Goal: Information Seeking & Learning: Check status

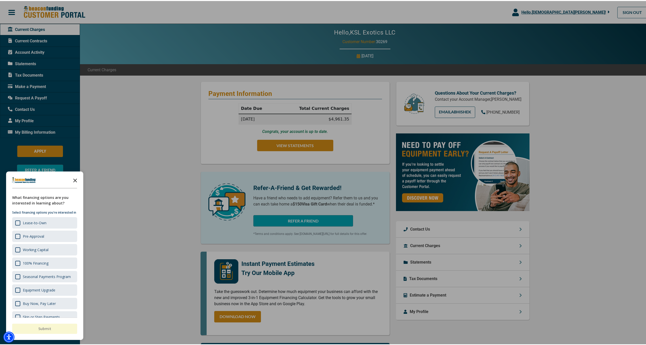
click at [76, 179] on icon "Close the survey" at bounding box center [75, 179] width 10 height 10
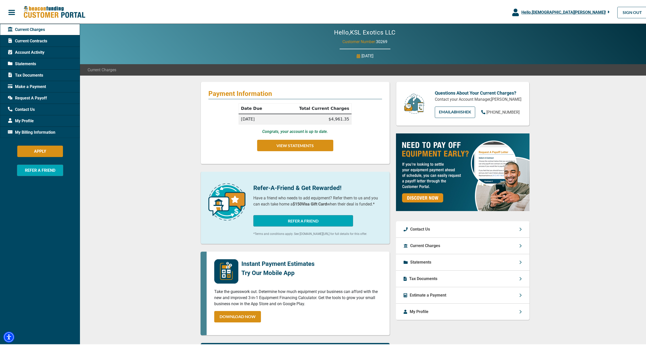
click at [31, 97] on span "Request A Payoff" at bounding box center [27, 97] width 39 height 6
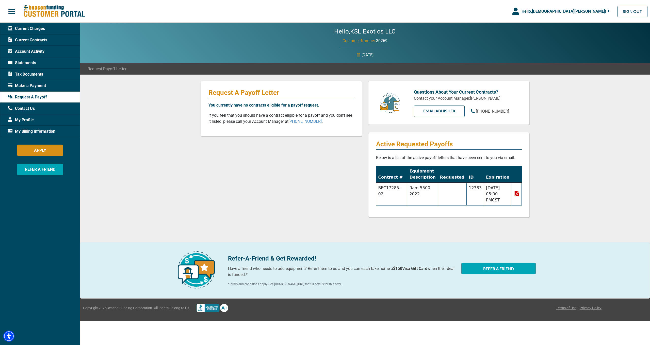
click at [517, 194] on icon at bounding box center [517, 194] width 6 height 6
click at [32, 63] on span "Statements" at bounding box center [22, 63] width 28 height 6
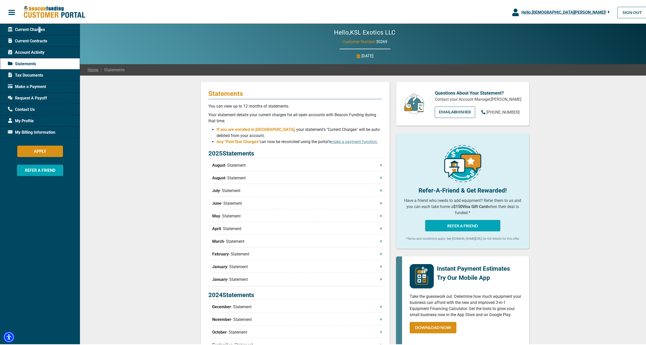
click at [40, 29] on span "Current Charges" at bounding box center [26, 29] width 37 height 6
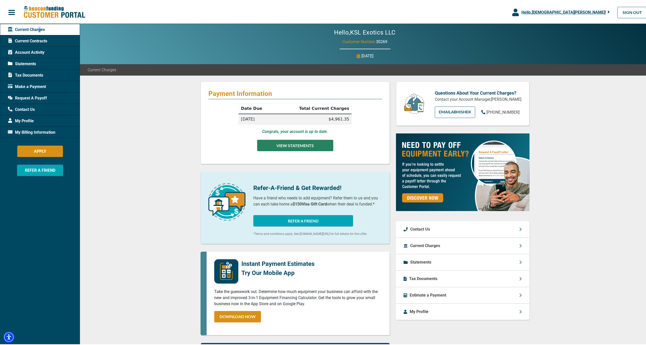
click at [288, 143] on button "VIEW STATEMENTS" at bounding box center [295, 144] width 76 height 11
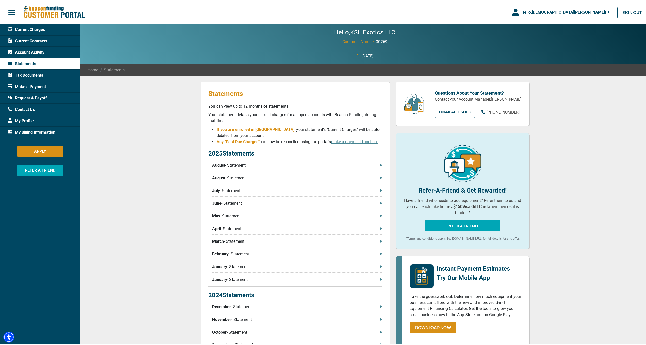
click at [243, 164] on p "August - Statement" at bounding box center [297, 164] width 170 height 6
click at [34, 84] on span "Make a Payment" at bounding box center [27, 86] width 38 height 6
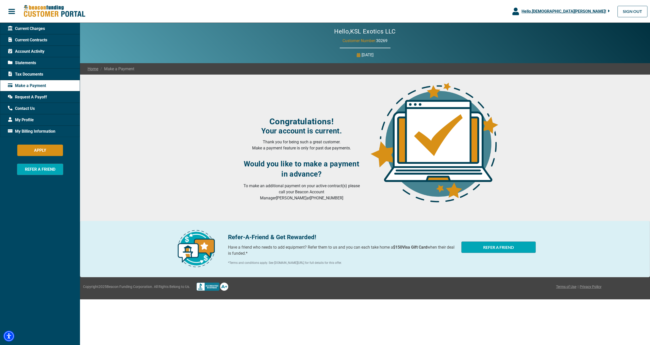
click at [28, 73] on span "Tax Documents" at bounding box center [25, 74] width 35 height 6
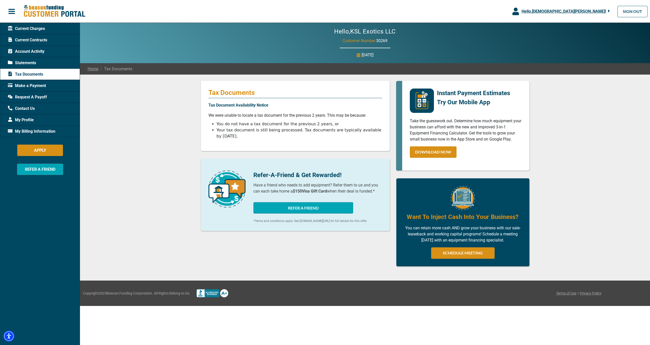
click at [38, 52] on span "Account Activity" at bounding box center [26, 51] width 37 height 6
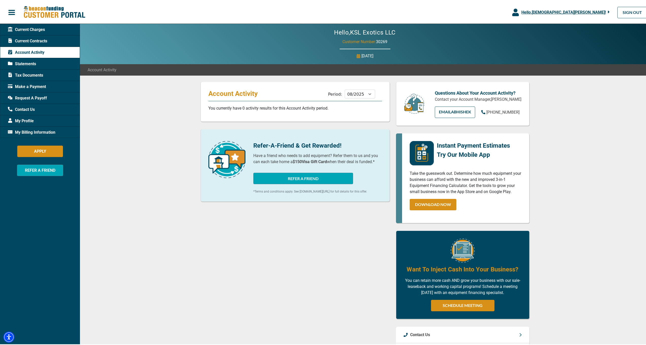
click at [44, 41] on span "Current Contracts" at bounding box center [27, 40] width 39 height 6
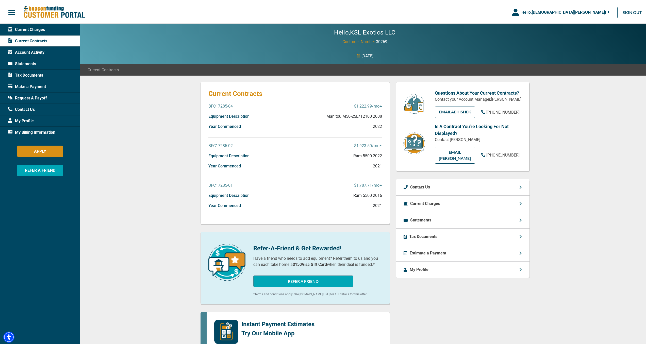
click at [368, 104] on p "$1,222.99 /mo" at bounding box center [368, 105] width 28 height 6
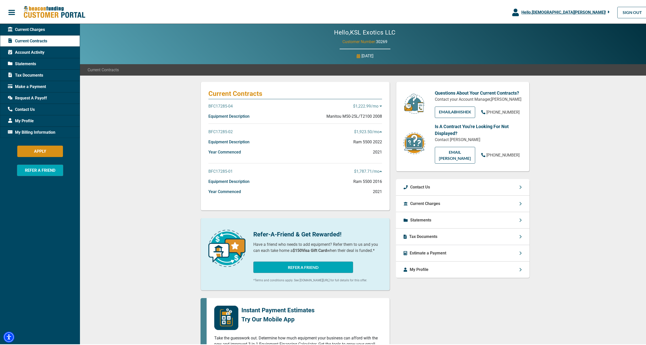
click at [368, 104] on p "$1,222.99 /mo" at bounding box center [367, 105] width 29 height 6
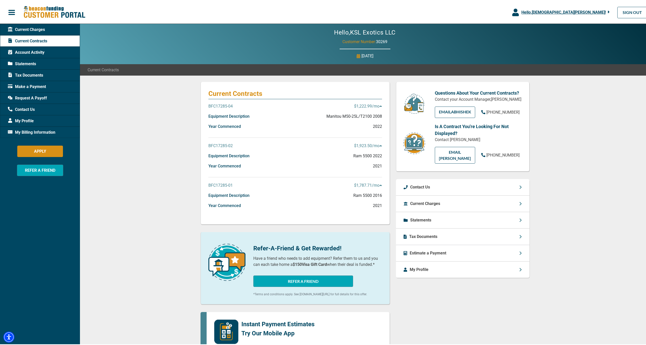
click at [366, 117] on p "Manitou M50-25L/T2100 2008" at bounding box center [354, 115] width 56 height 6
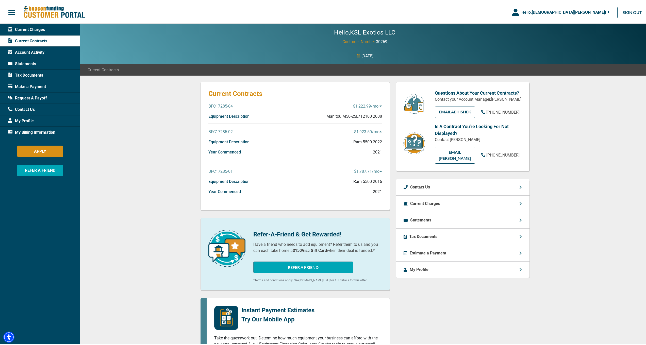
click at [360, 108] on p "$1,222.99 /mo" at bounding box center [367, 105] width 29 height 6
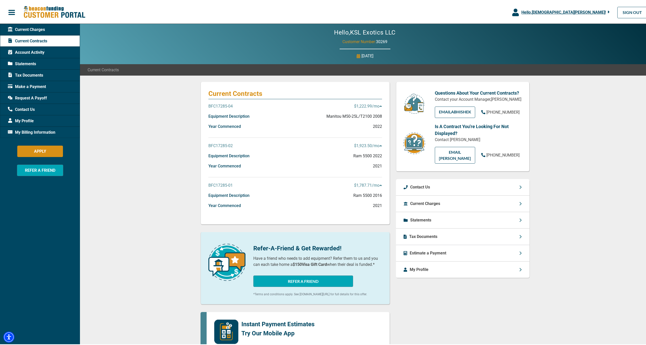
click at [223, 104] on p "BFC17285-04" at bounding box center [220, 105] width 24 height 6
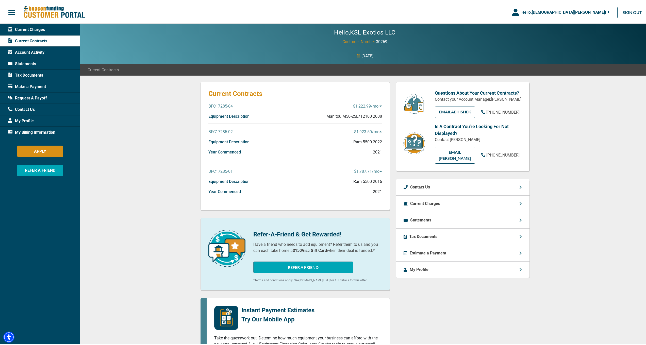
click at [222, 104] on p "BFC17285-04" at bounding box center [220, 105] width 24 height 6
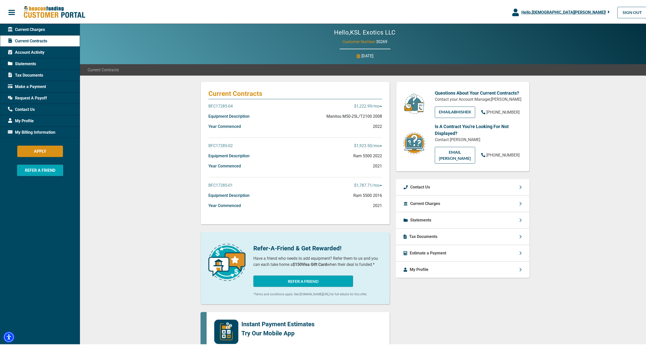
click at [366, 105] on p "$1,222.99 /mo" at bounding box center [368, 105] width 28 height 6
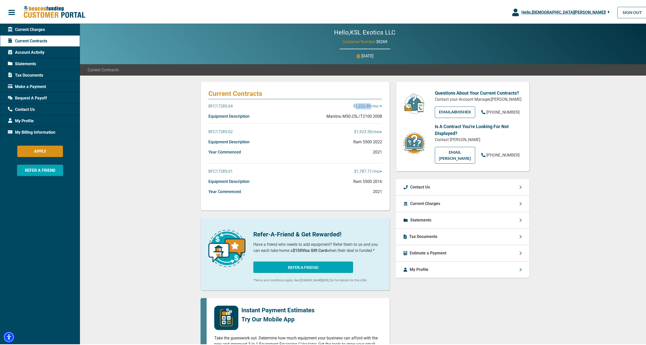
click at [366, 105] on p "$1,222.99 /mo" at bounding box center [367, 105] width 29 height 6
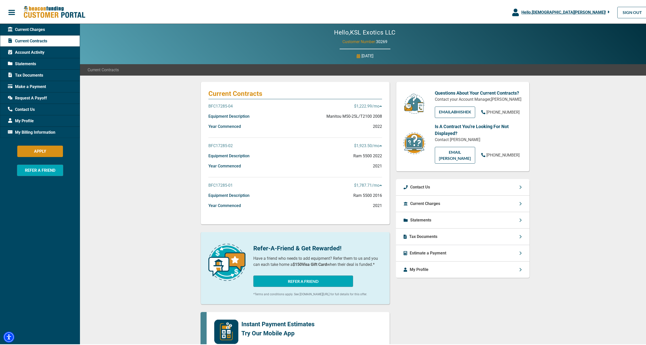
click at [217, 105] on p "BFC17285-04" at bounding box center [220, 105] width 24 height 6
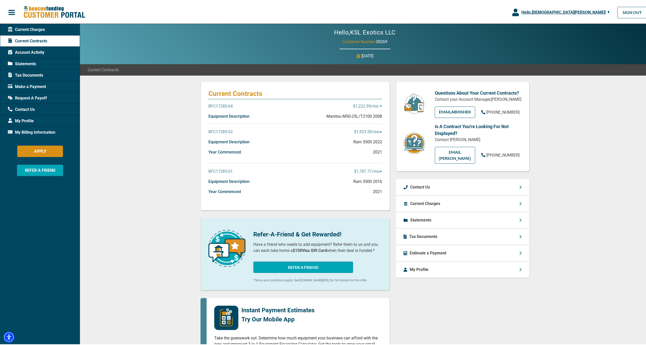
click at [217, 105] on p "BFC17285-04" at bounding box center [220, 105] width 24 height 6
